Goal: Task Accomplishment & Management: Manage account settings

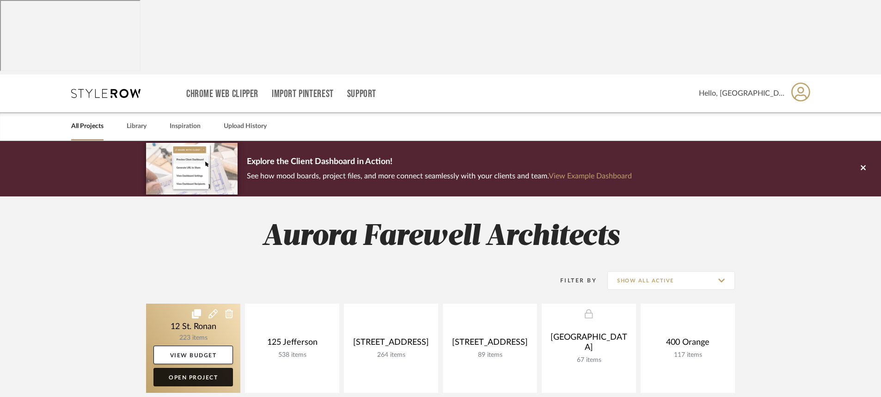
click at [208, 368] on link "Open Project" at bounding box center [192, 377] width 79 height 18
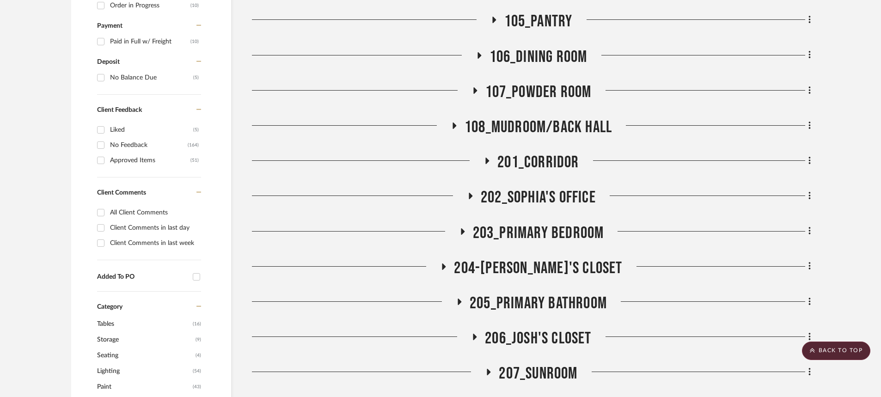
scroll to position [739, 0]
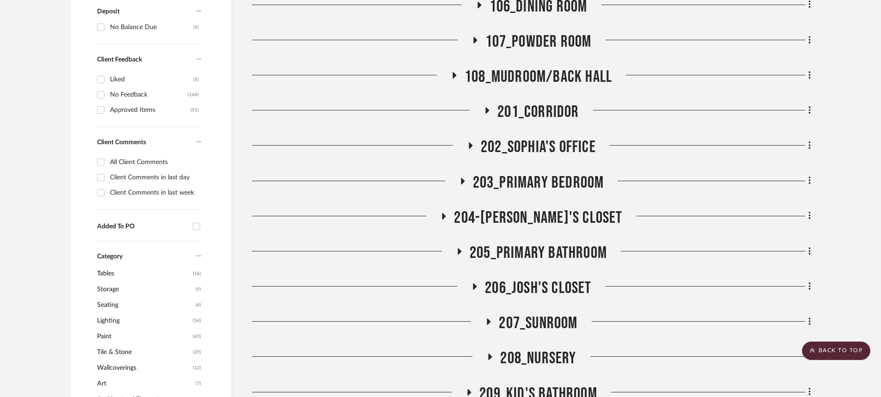
click at [488, 354] on icon at bounding box center [490, 357] width 4 height 6
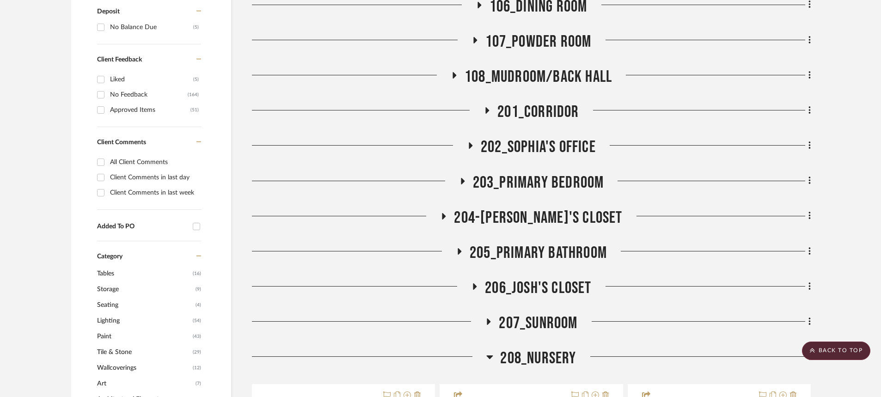
scroll to position [878, 0]
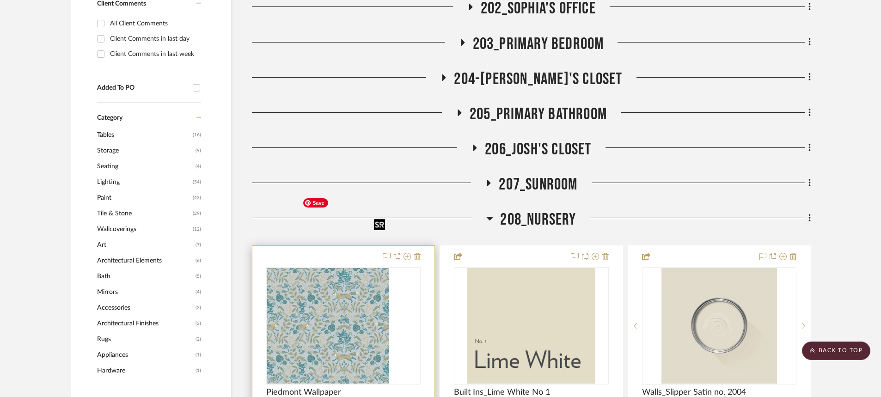
click at [336, 273] on div at bounding box center [343, 325] width 154 height 117
click at [336, 273] on img "0" at bounding box center [344, 326] width 90 height 116
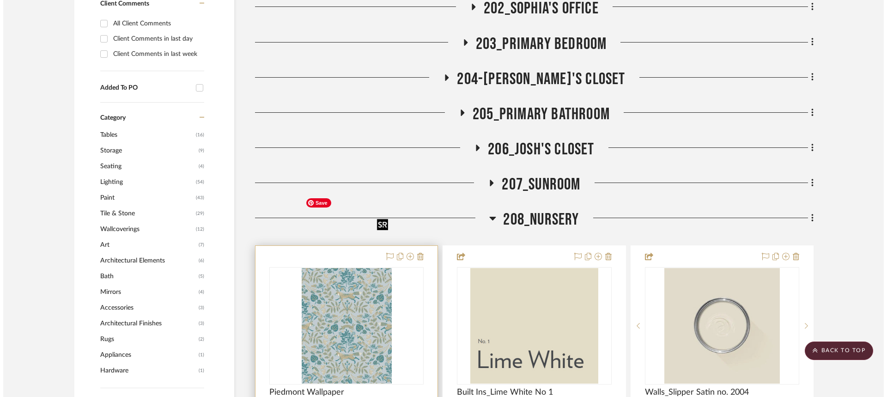
scroll to position [0, 0]
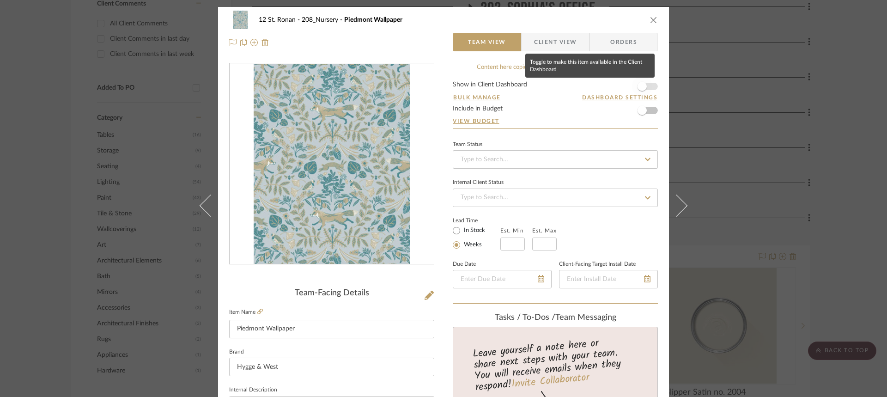
click at [645, 85] on span "button" at bounding box center [642, 86] width 20 height 20
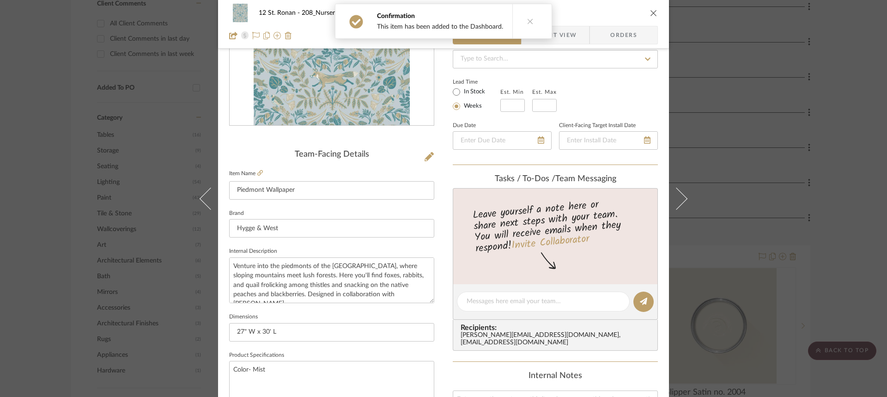
scroll to position [46, 0]
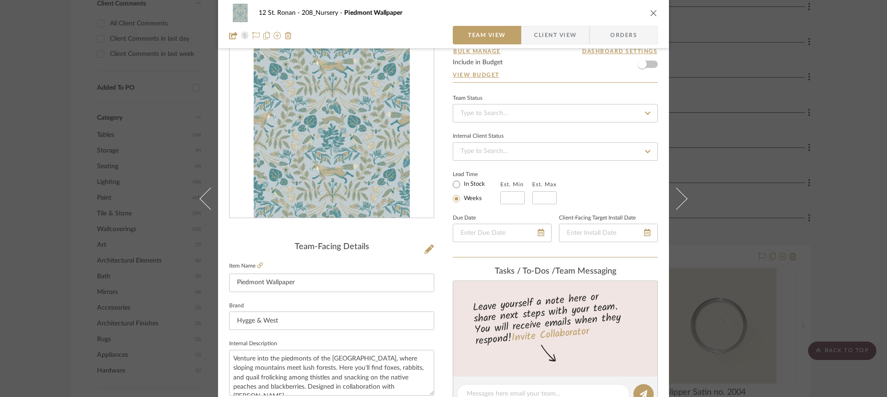
click at [650, 14] on icon "close" at bounding box center [653, 12] width 7 height 7
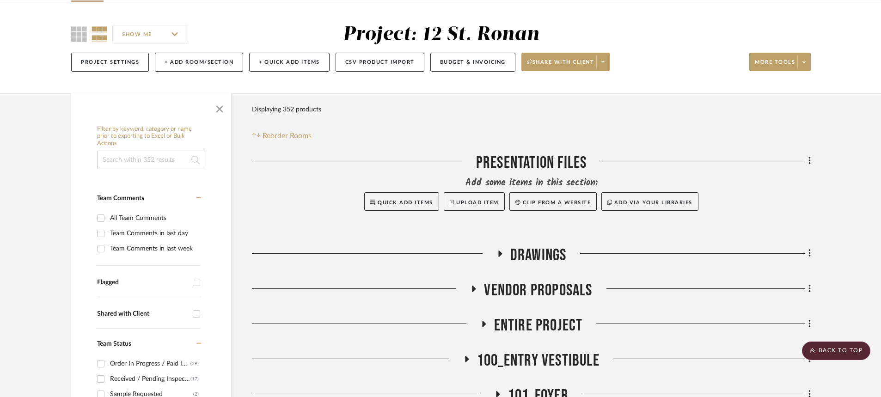
scroll to position [0, 0]
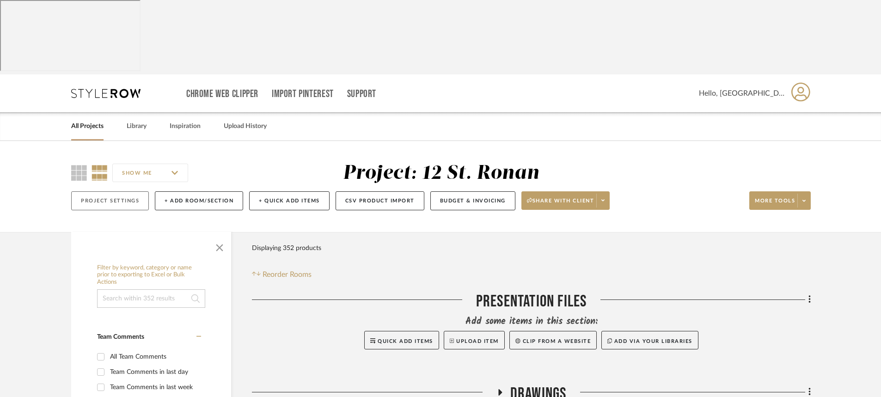
click at [104, 191] on button "Project Settings" at bounding box center [110, 200] width 78 height 19
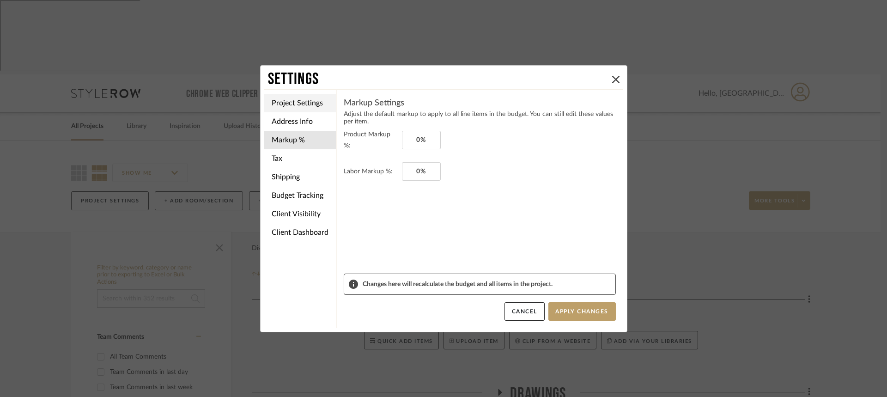
click at [284, 101] on li "Project Settings" at bounding box center [300, 103] width 72 height 18
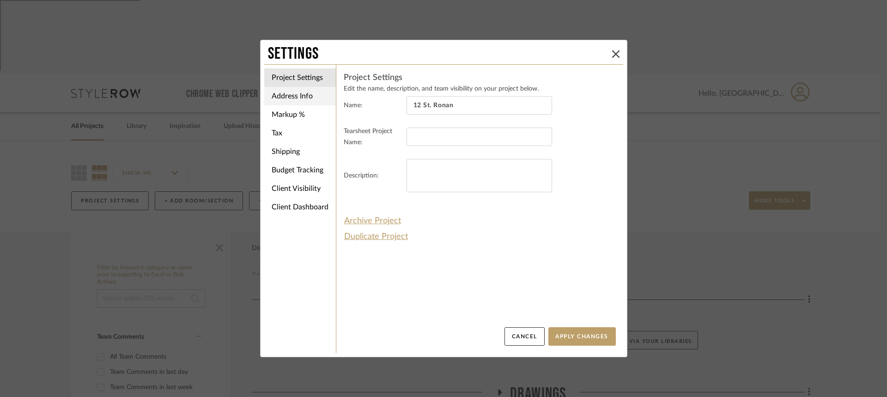
click at [276, 97] on li "Address Info" at bounding box center [300, 96] width 72 height 18
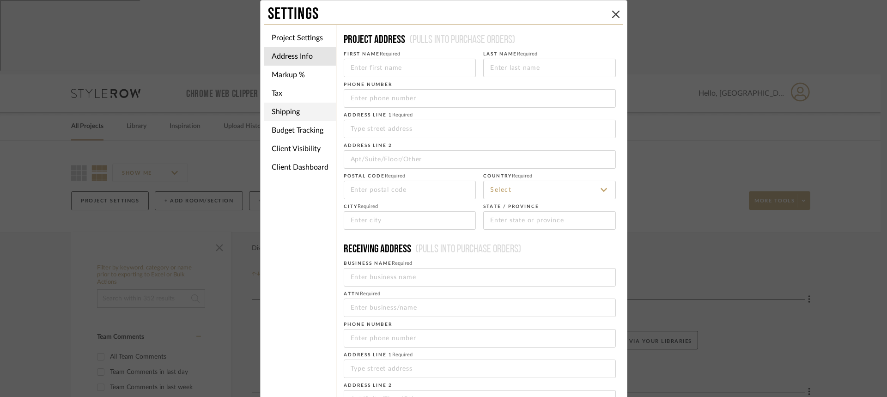
click at [275, 113] on li "Shipping" at bounding box center [300, 112] width 72 height 18
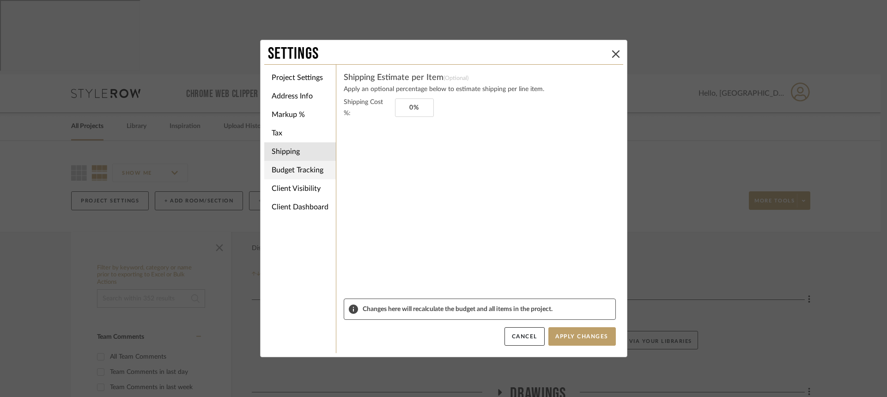
click at [278, 174] on li "Budget Tracking" at bounding box center [300, 170] width 72 height 18
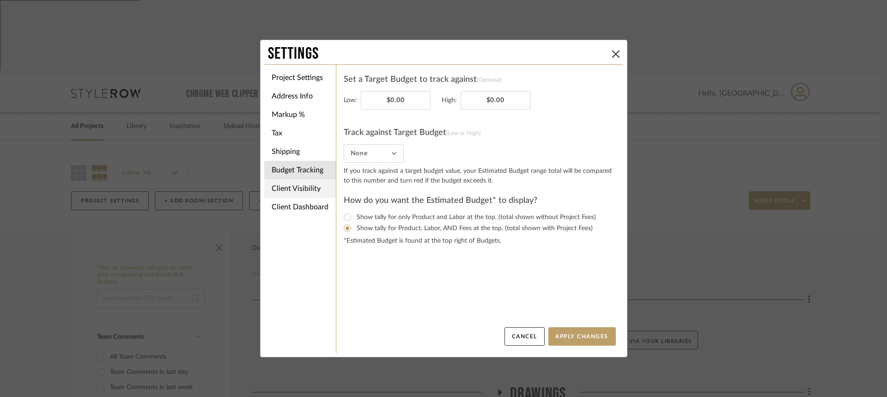
click at [280, 181] on li "Client Visibility" at bounding box center [300, 188] width 72 height 18
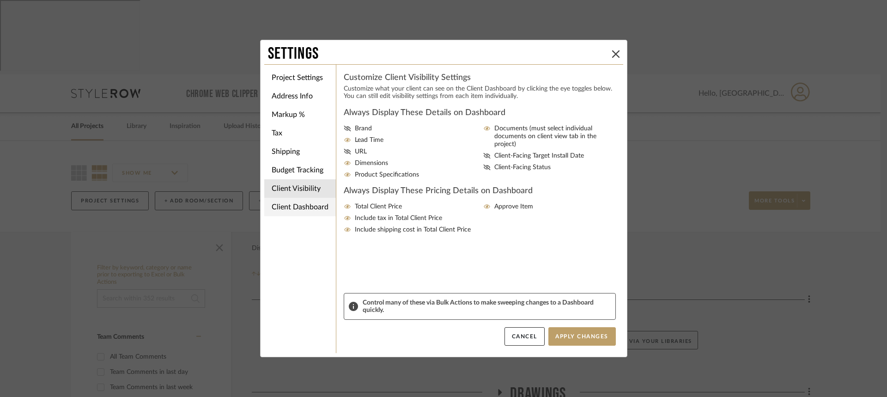
click at [280, 204] on li "Client Dashboard" at bounding box center [300, 207] width 72 height 18
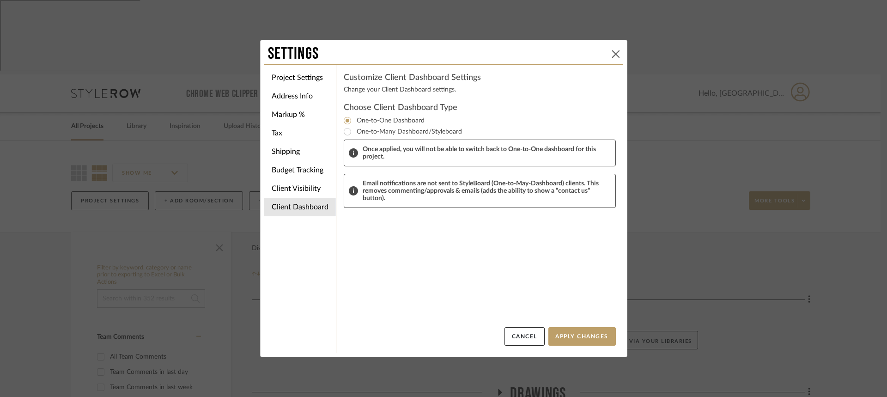
click at [617, 56] on button at bounding box center [615, 54] width 11 height 11
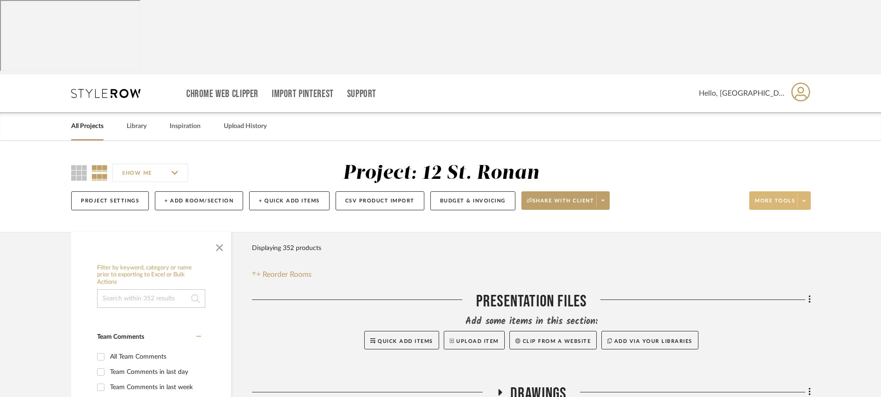
click at [797, 191] on button "More tools" at bounding box center [779, 200] width 61 height 18
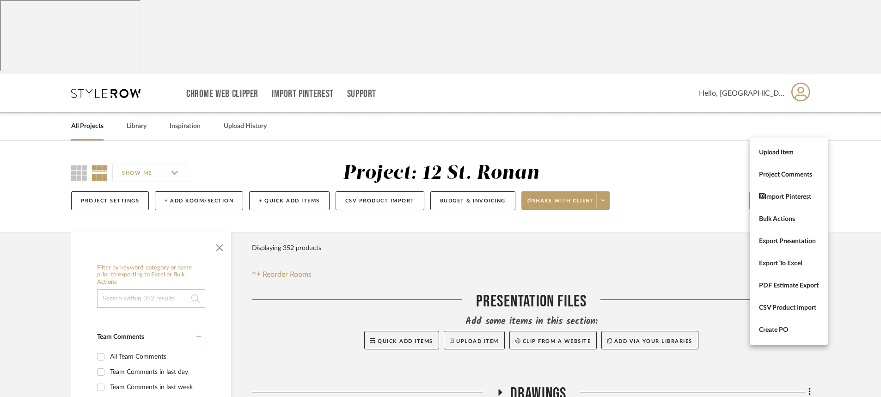
click at [638, 124] on div at bounding box center [440, 198] width 881 height 397
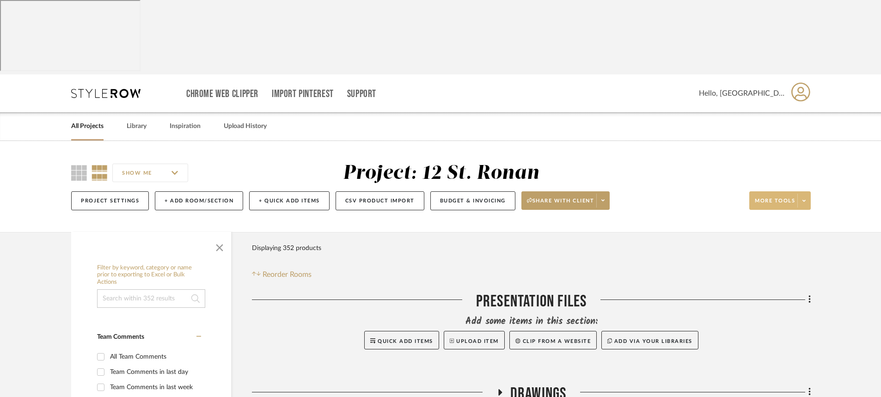
click at [801, 194] on span at bounding box center [803, 201] width 13 height 14
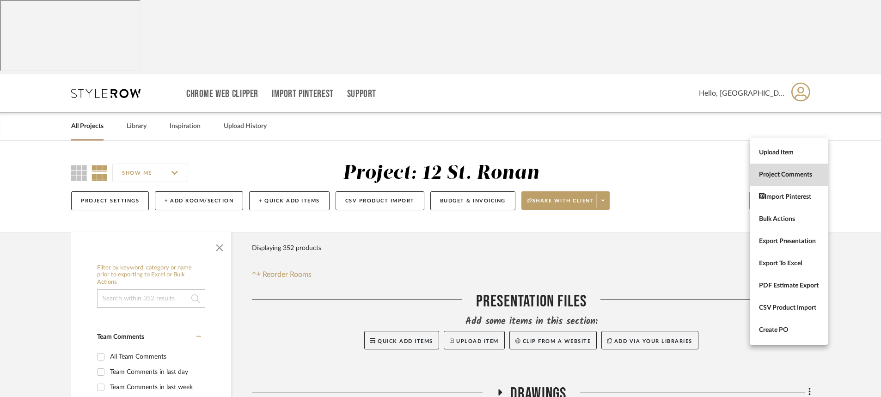
click at [790, 172] on span "Project Comments" at bounding box center [789, 175] width 60 height 8
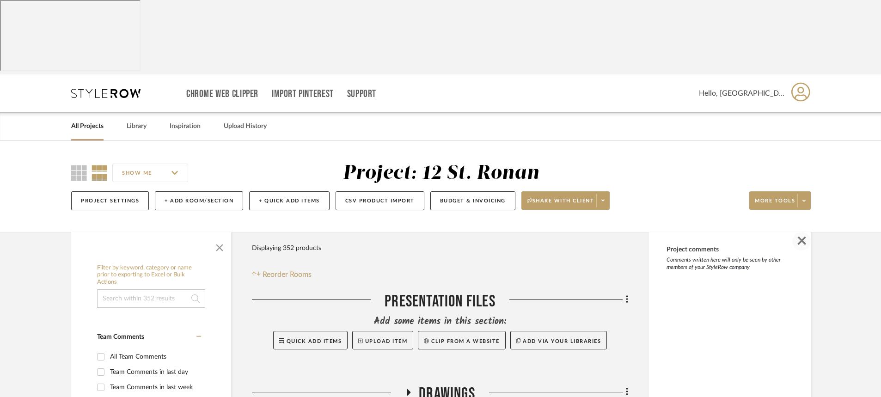
click at [801, 232] on span "button" at bounding box center [801, 241] width 18 height 18
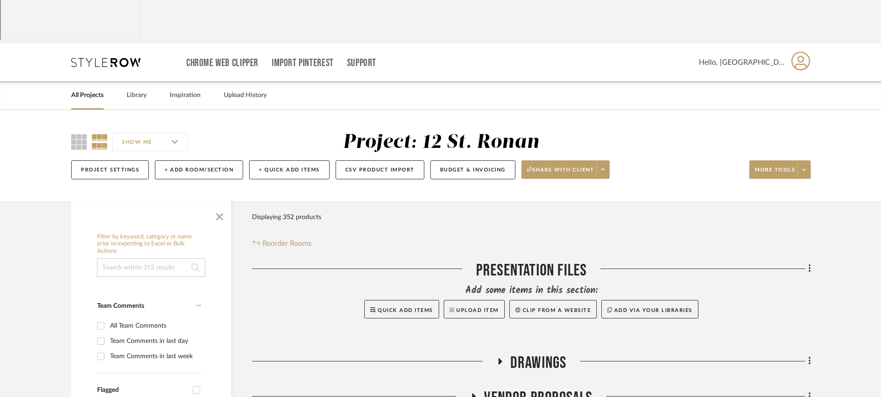
scroll to position [46, 0]
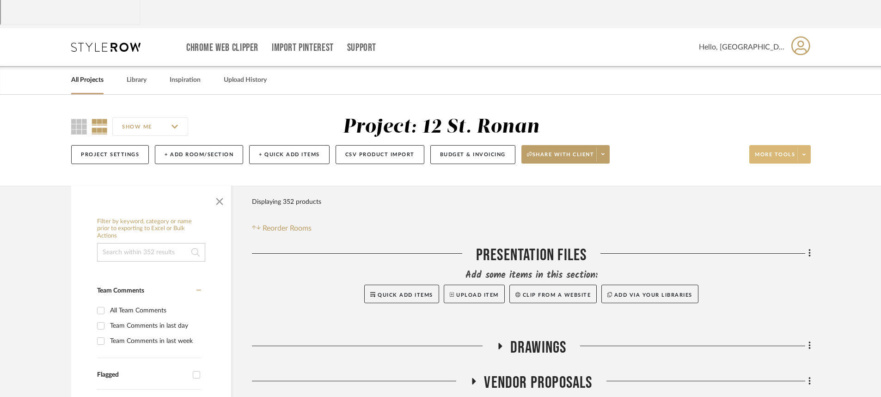
click at [801, 147] on span at bounding box center [803, 154] width 13 height 14
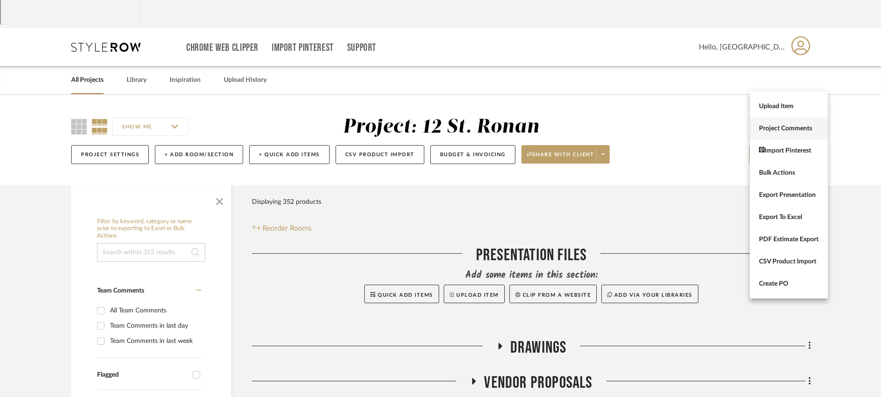
click at [774, 132] on span "Project Comments" at bounding box center [789, 129] width 60 height 8
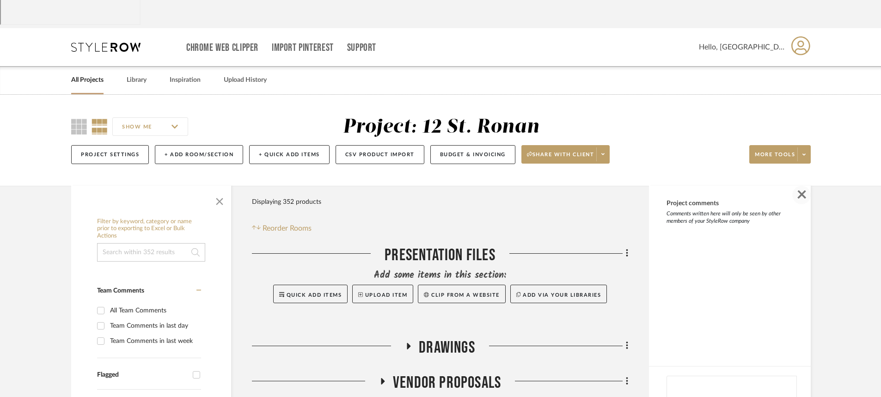
click at [806, 186] on span "button" at bounding box center [801, 195] width 18 height 18
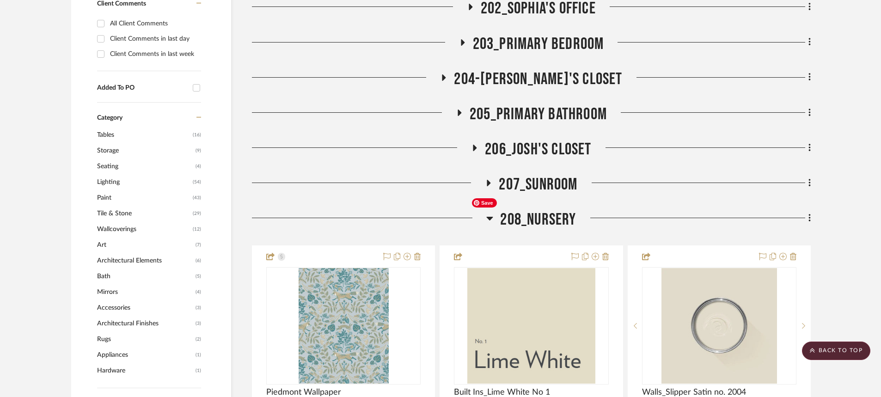
scroll to position [970, 0]
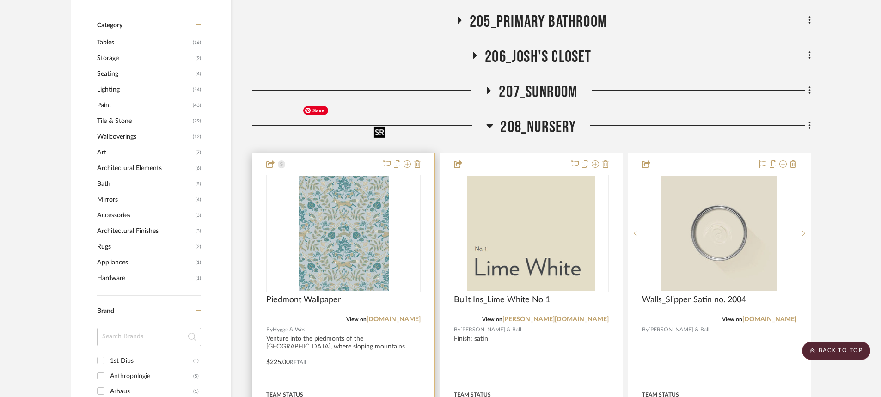
click at [372, 183] on img "0" at bounding box center [344, 234] width 90 height 116
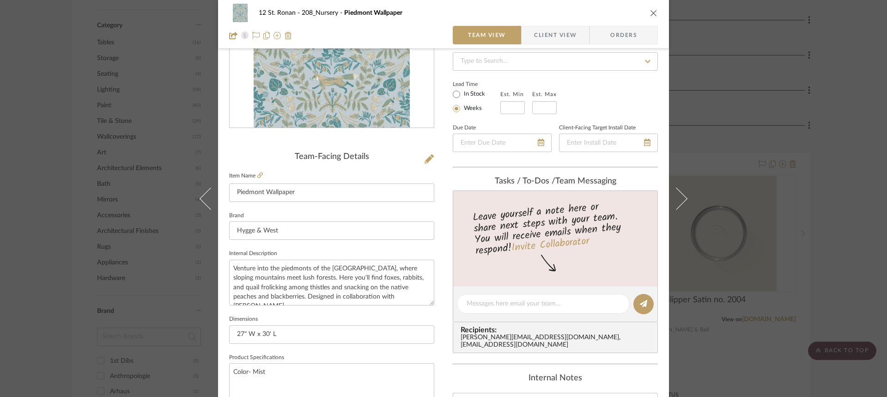
scroll to position [139, 0]
click at [519, 334] on div "[PERSON_NAME][EMAIL_ADDRESS][DOMAIN_NAME] , [EMAIL_ADDRESS][DOMAIN_NAME]" at bounding box center [557, 339] width 193 height 15
drag, startPoint x: 459, startPoint y: 335, endPoint x: 653, endPoint y: 338, distance: 193.7
click at [653, 338] on div "Recipients: [PERSON_NAME][EMAIL_ADDRESS][DOMAIN_NAME] , [EMAIL_ADDRESS][DOMAIN_…" at bounding box center [555, 335] width 205 height 31
click at [653, 345] on summary-project-messaging "Tasks / To-Dos / team Messaging Leave yourself a note here or share next steps …" at bounding box center [555, 268] width 205 height 188
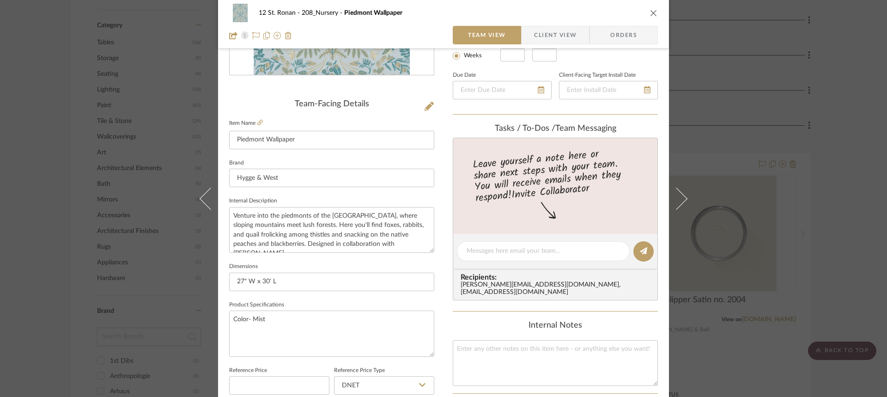
scroll to position [186, 0]
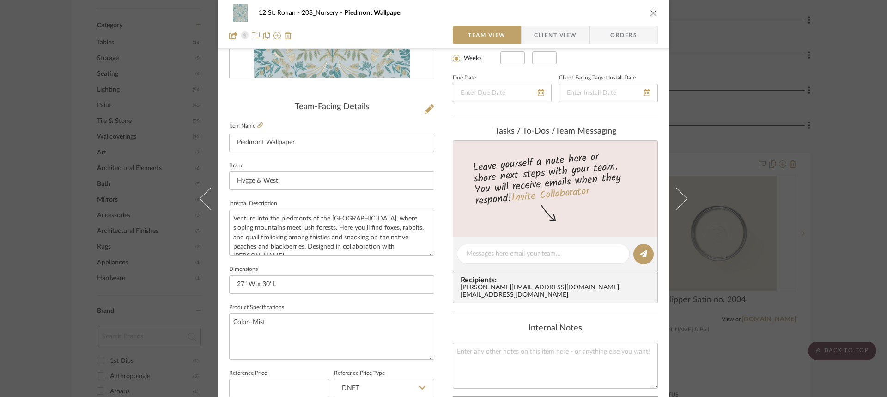
drag, startPoint x: 648, startPoint y: 287, endPoint x: 468, endPoint y: 164, distance: 218.3
click at [468, 164] on div "Tasks / To-Dos / team Messaging Leave yourself a note here or share next steps …" at bounding box center [555, 215] width 205 height 177
click at [657, 289] on div "12 St. Ronan 208_Nursery Piedmont Wallpaper Team View Client View Orders Team-F…" at bounding box center [443, 248] width 451 height 854
drag, startPoint x: 647, startPoint y: 286, endPoint x: 634, endPoint y: 273, distance: 19.0
click at [634, 273] on div "Recipients: [PERSON_NAME][EMAIL_ADDRESS][DOMAIN_NAME] , [EMAIL_ADDRESS][DOMAIN_…" at bounding box center [555, 287] width 205 height 31
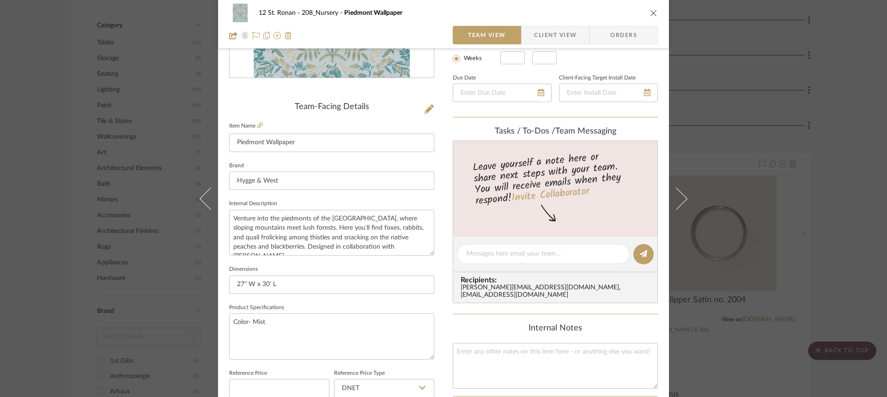
click at [634, 307] on summary-project-messaging "Tasks / To-Dos / team Messaging Leave yourself a note here or share next steps …" at bounding box center [555, 221] width 205 height 188
